Goal: Task Accomplishment & Management: Use online tool/utility

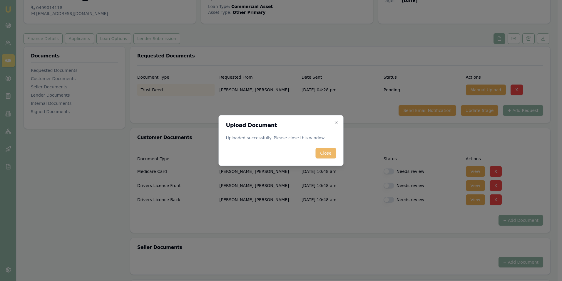
click at [325, 154] on button "Close" at bounding box center [326, 153] width 21 height 11
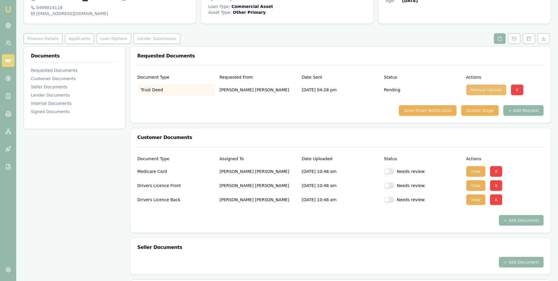
click at [477, 90] on button "Manual Upload" at bounding box center [486, 89] width 40 height 11
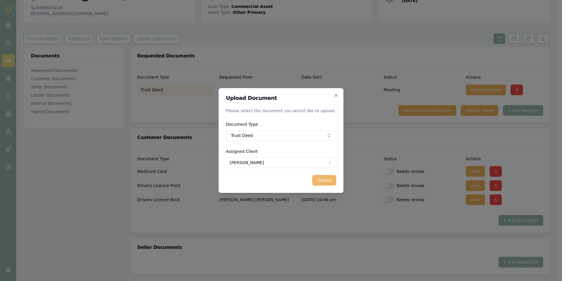
click at [323, 178] on button "Upload" at bounding box center [324, 180] width 24 height 11
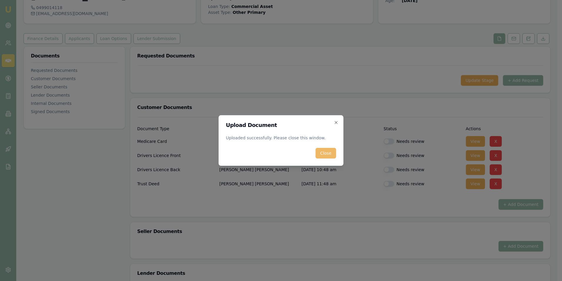
click at [320, 152] on button "Close" at bounding box center [326, 153] width 21 height 11
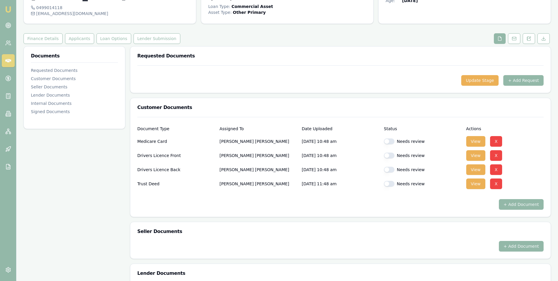
click at [394, 141] on button "button" at bounding box center [389, 141] width 11 height 6
checkbox input "true"
click at [393, 154] on button "button" at bounding box center [389, 155] width 11 height 6
checkbox input "true"
click at [393, 170] on button "button" at bounding box center [389, 169] width 11 height 6
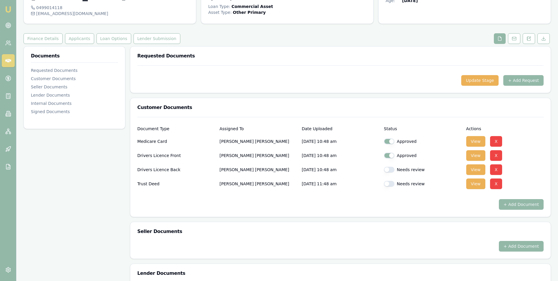
checkbox input "true"
click at [391, 182] on button "button" at bounding box center [389, 184] width 11 height 6
checkbox input "true"
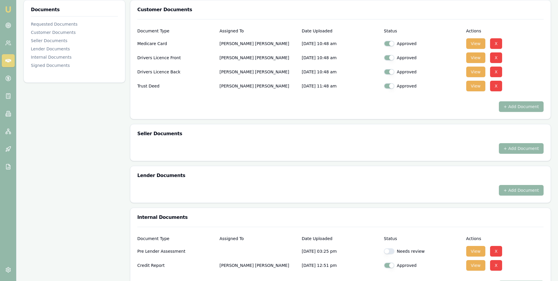
scroll to position [162, 0]
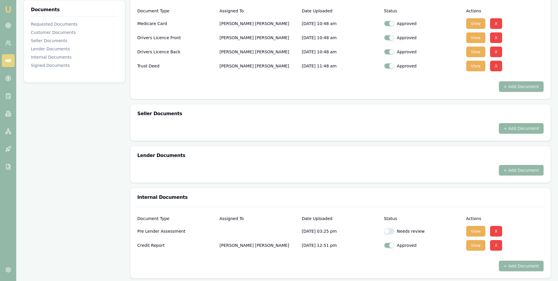
click at [393, 232] on button "button" at bounding box center [389, 231] width 11 height 6
checkbox input "true"
click at [472, 229] on button "View" at bounding box center [475, 231] width 19 height 11
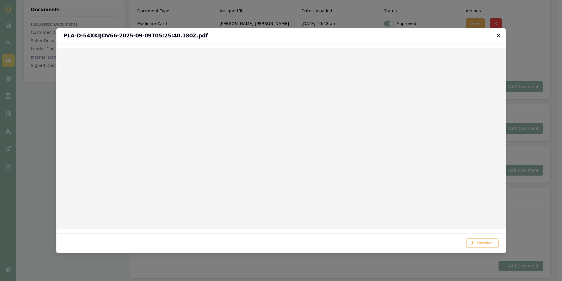
click at [499, 34] on icon "button" at bounding box center [498, 35] width 5 height 5
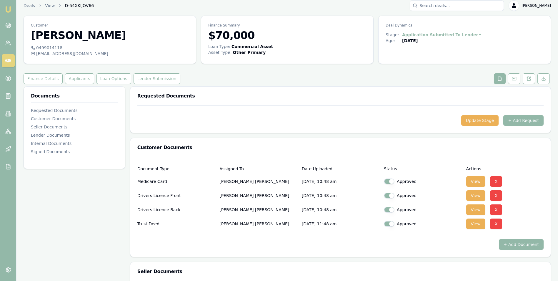
scroll to position [0, 0]
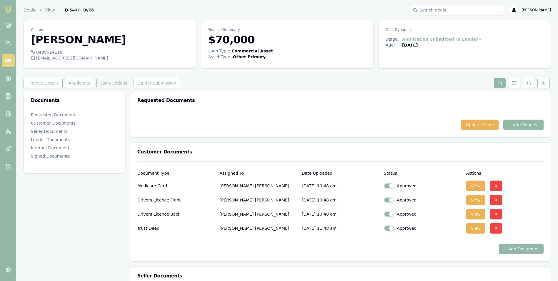
click at [105, 81] on button "Loan Options" at bounding box center [113, 83] width 35 height 11
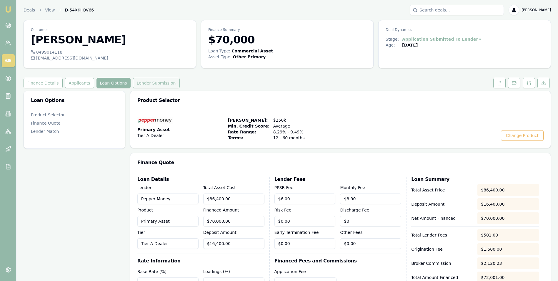
click at [148, 81] on button "Lender Submission" at bounding box center [156, 83] width 47 height 11
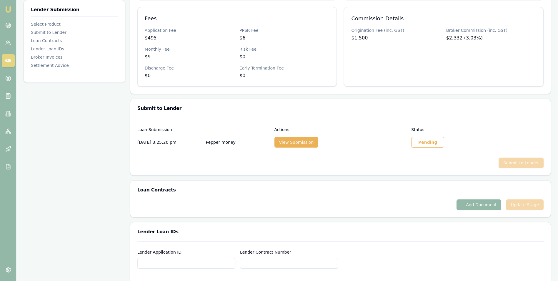
scroll to position [176, 0]
